Goal: Check status: Check status

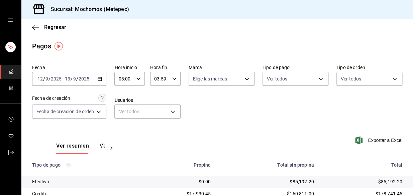
click at [99, 83] on div "2025-09-12 12 / 9 / 2025 - 2025-09-13 13 / 9 / 2025" at bounding box center [69, 79] width 74 height 14
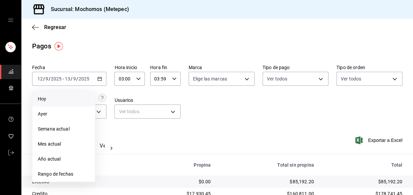
click at [80, 96] on span "Hoy" at bounding box center [64, 99] width 52 height 7
type input "00:00"
type input "23:59"
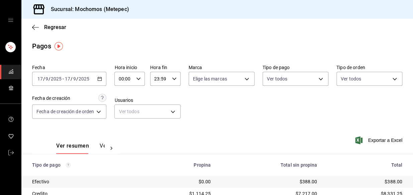
click at [38, 23] on div "Regresar" at bounding box center [217, 27] width 392 height 17
click at [32, 24] on icon "button" at bounding box center [35, 27] width 7 height 6
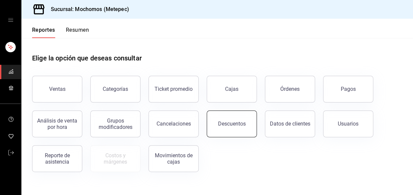
click at [245, 117] on button "Descuentos" at bounding box center [232, 124] width 50 height 27
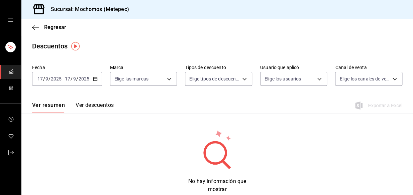
click at [94, 81] on \(Stroke\) "button" at bounding box center [95, 79] width 4 height 4
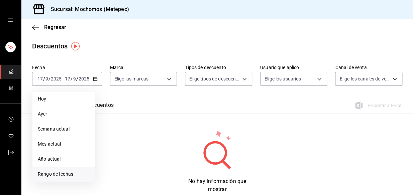
click at [79, 172] on span "Rango de fechas" at bounding box center [64, 174] width 52 height 7
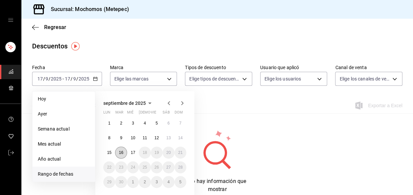
click at [124, 150] on button "16" at bounding box center [121, 153] width 12 height 12
click at [131, 151] on abbr "17" at bounding box center [133, 153] width 4 height 5
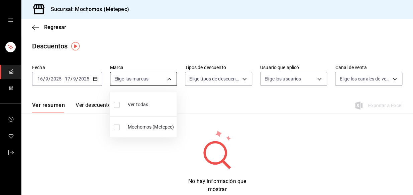
click at [167, 78] on body "Sucursal: Mochomos (Metepec) Regresar Descuentos Fecha 2025-09-16 16 / 9 / 2025…" at bounding box center [206, 97] width 413 height 195
click at [100, 94] on div at bounding box center [206, 97] width 413 height 195
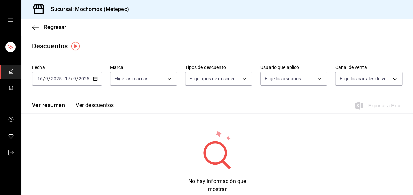
click at [106, 105] on button "Ver descuentos" at bounding box center [95, 107] width 38 height 11
click at [92, 80] on div "2025-09-16 16 / 9 / 2025 - 2025-09-17 17 / 9 / 2025" at bounding box center [67, 79] width 70 height 14
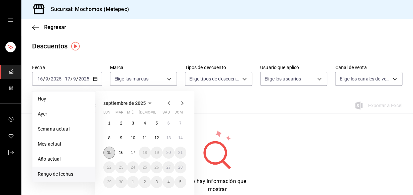
click at [112, 150] on button "15" at bounding box center [109, 153] width 12 height 12
click at [134, 157] on button "17" at bounding box center [133, 153] width 12 height 12
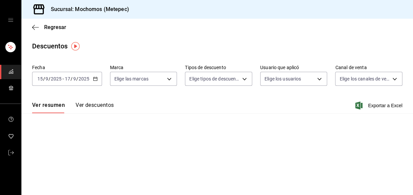
click at [150, 47] on div "Descuentos" at bounding box center [217, 46] width 392 height 10
click at [41, 23] on div "Regresar" at bounding box center [217, 27] width 392 height 17
click at [37, 26] on icon "button" at bounding box center [35, 27] width 7 height 6
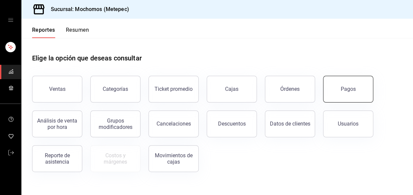
click at [349, 90] on div "Pagos" at bounding box center [348, 89] width 15 height 6
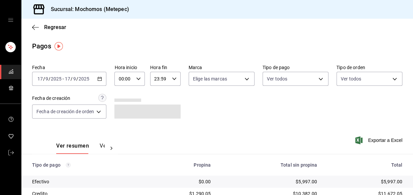
click at [101, 76] on div "2025-09-17 17 / 9 / 2025 - 2025-09-17 17 / 9 / 2025" at bounding box center [69, 79] width 74 height 14
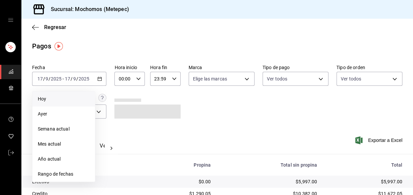
click at [54, 98] on span "Hoy" at bounding box center [64, 99] width 52 height 7
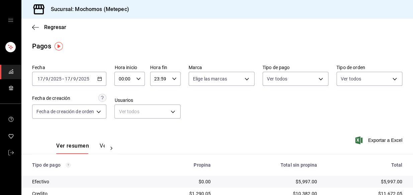
click at [137, 79] on icon "button" at bounding box center [138, 79] width 5 height 5
click at [123, 125] on button "02" at bounding box center [122, 127] width 12 height 13
type input "02:00"
click at [210, 127] on div at bounding box center [206, 97] width 413 height 195
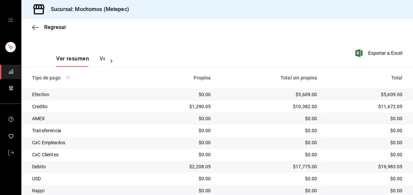
scroll to position [91, 0]
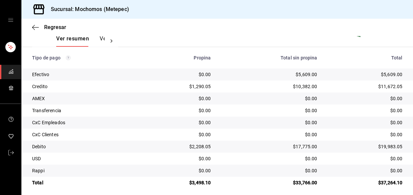
scroll to position [112, 0]
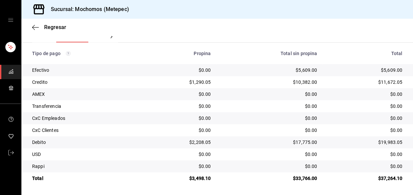
click at [65, 89] on td "AMEX" at bounding box center [82, 94] width 122 height 12
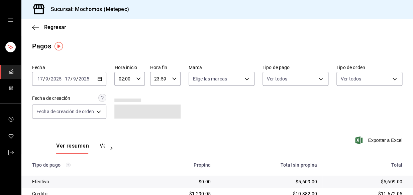
click at [148, 132] on div "Ver resumen Ver pagos Exportar a Excel" at bounding box center [217, 144] width 392 height 35
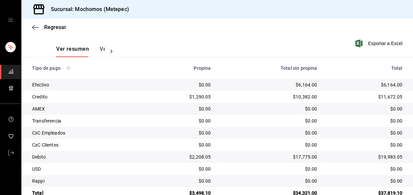
scroll to position [112, 0]
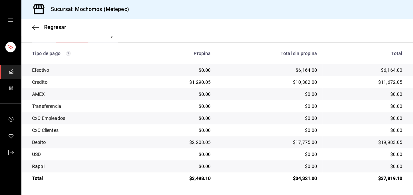
click at [153, 82] on div "$1,290.05" at bounding box center [180, 82] width 62 height 7
